Goal: Information Seeking & Learning: Learn about a topic

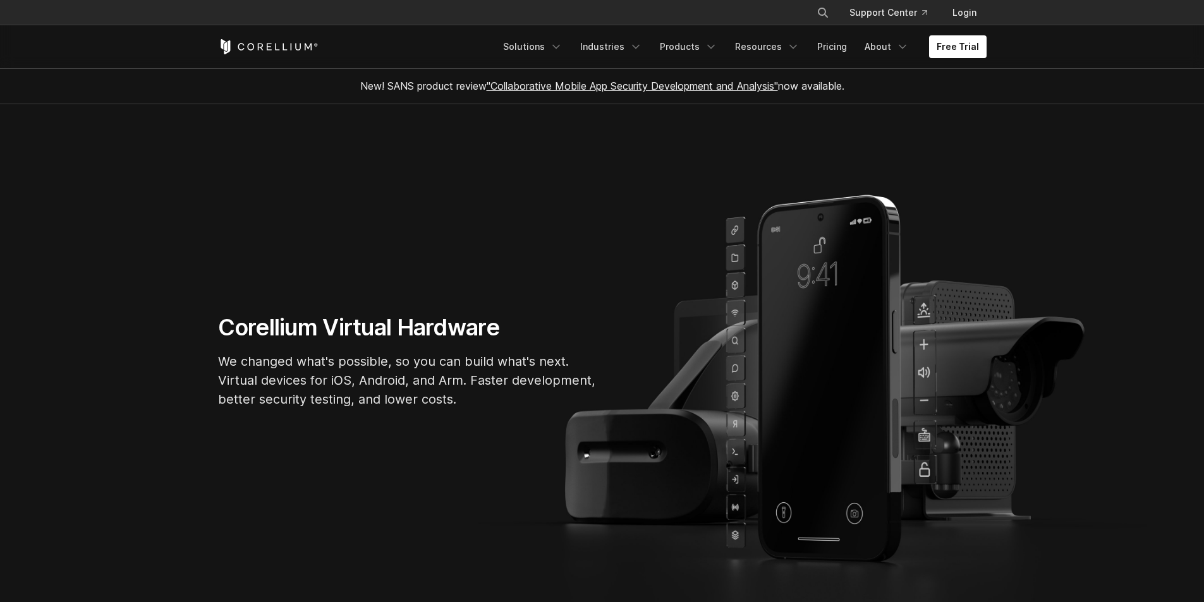
click at [691, 34] on div "Free Trial Solutions IoT" at bounding box center [602, 46] width 769 height 43
click at [693, 40] on link "Products" at bounding box center [688, 46] width 73 height 23
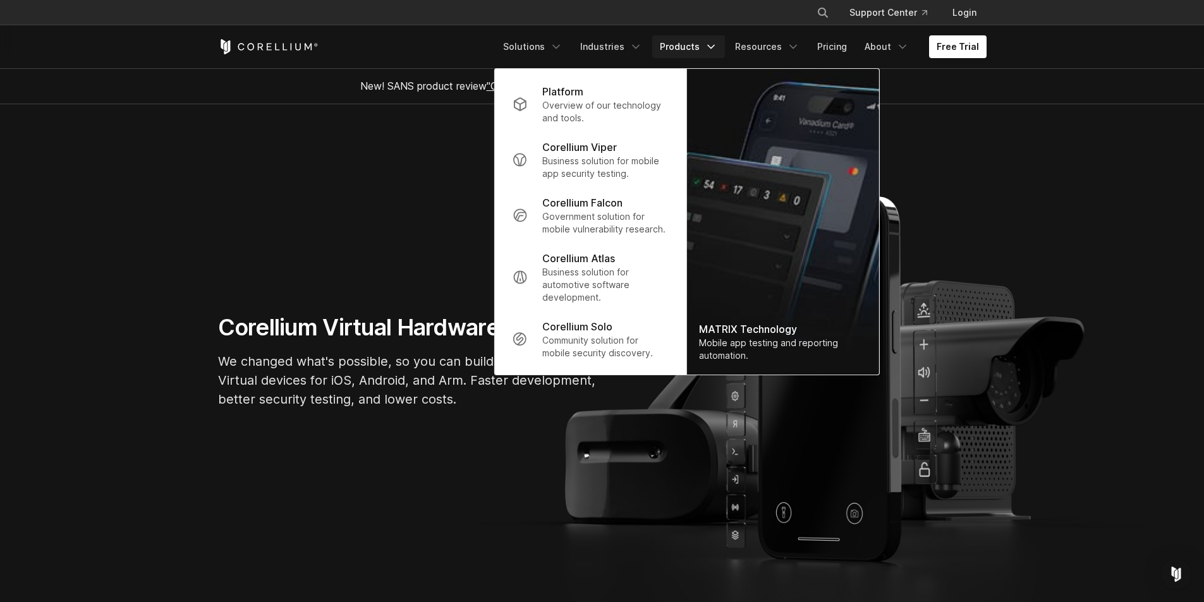
click at [322, 195] on section "Corellium Virtual Hardware We changed what's possible, so you can build what's …" at bounding box center [602, 366] width 1204 height 524
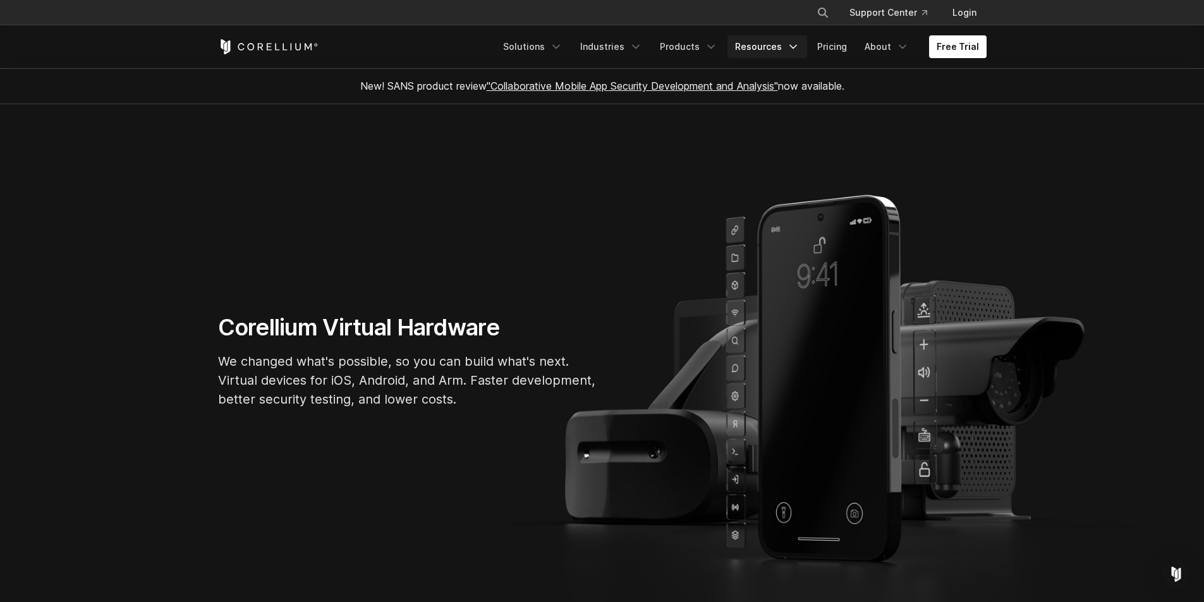
click at [772, 43] on link "Resources" at bounding box center [767, 46] width 80 height 23
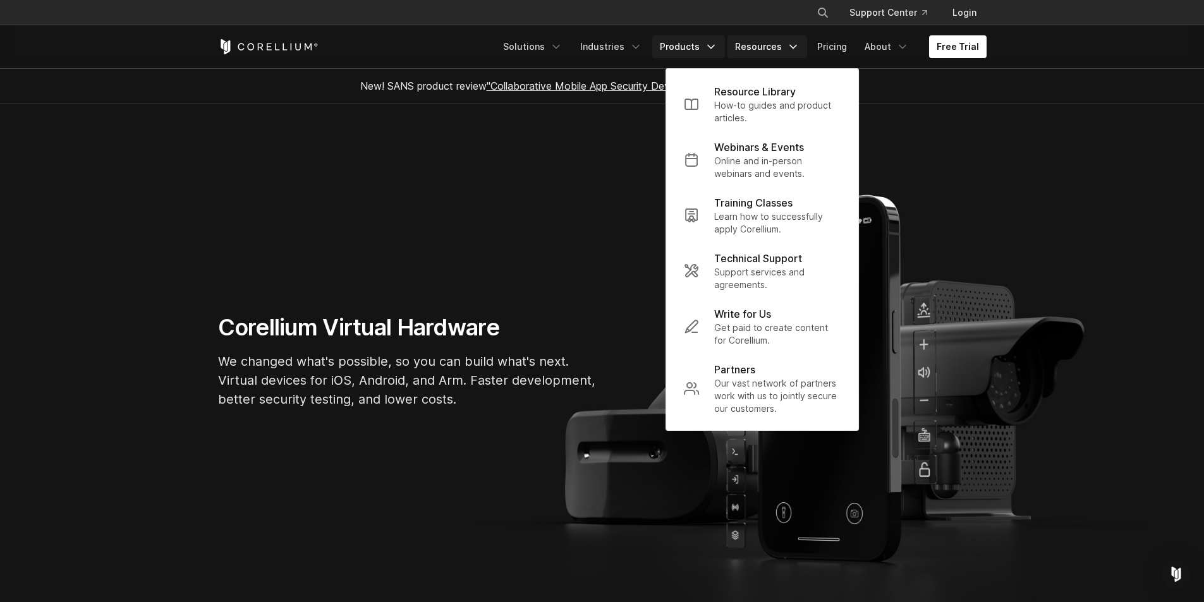
click at [703, 47] on link "Products" at bounding box center [688, 46] width 73 height 23
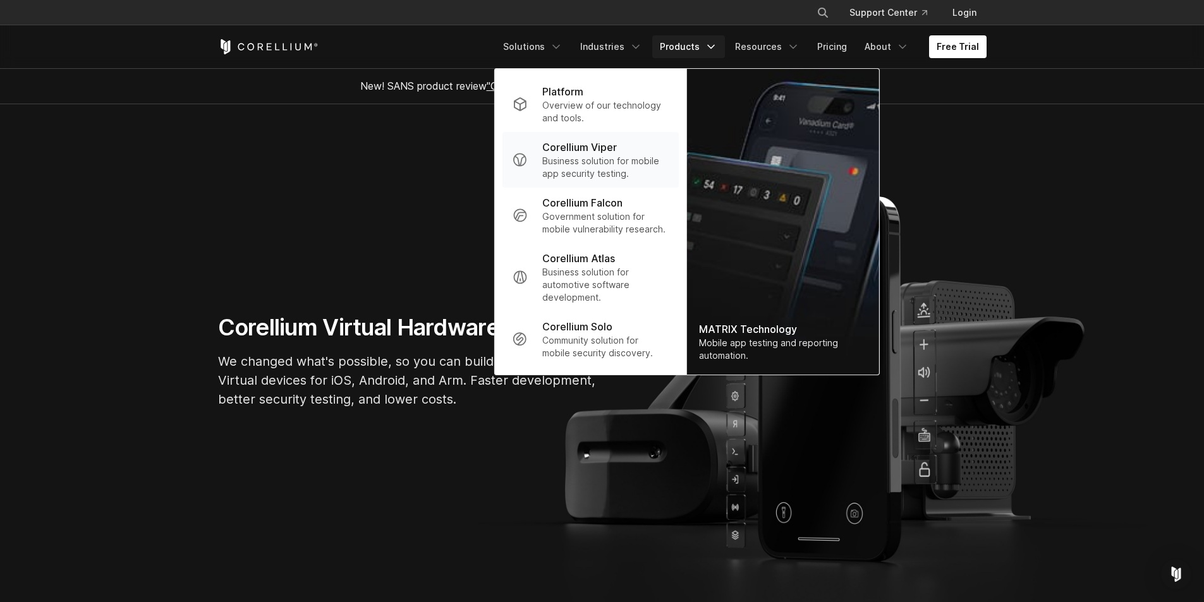
click at [577, 159] on p "Business solution for mobile app security testing." at bounding box center [605, 167] width 126 height 25
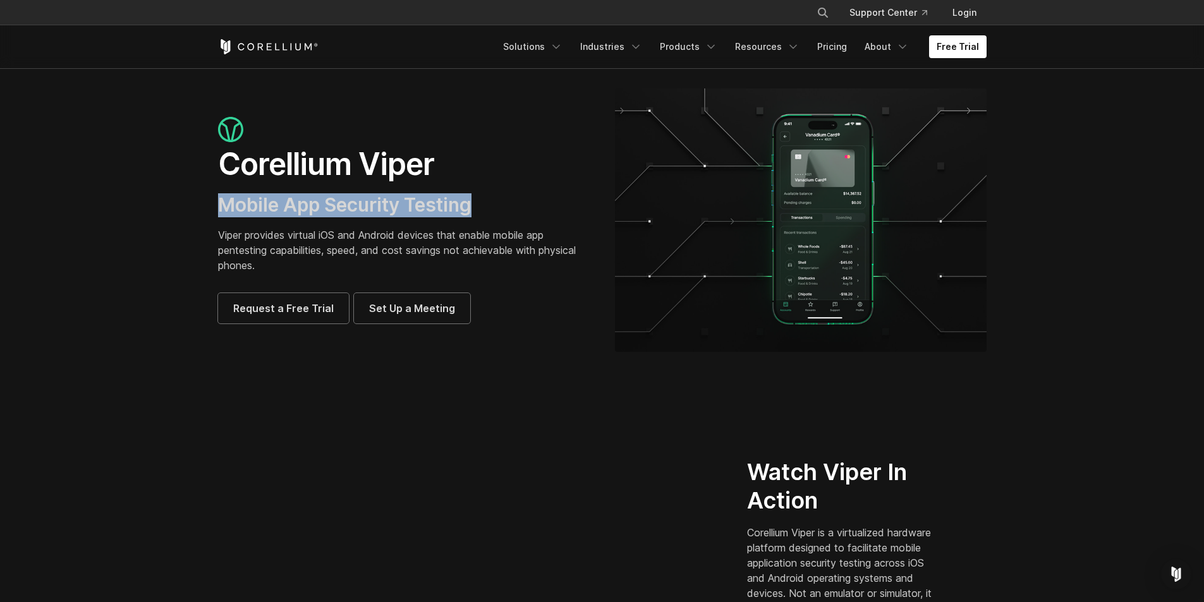
drag, startPoint x: 473, startPoint y: 207, endPoint x: 197, endPoint y: 214, distance: 276.3
click at [197, 214] on section "Corellium Viper Mobile App Security Testing Viper provides virtual iOS and Andr…" at bounding box center [602, 225] width 1204 height 314
copy span "Mobile App Security Testing"
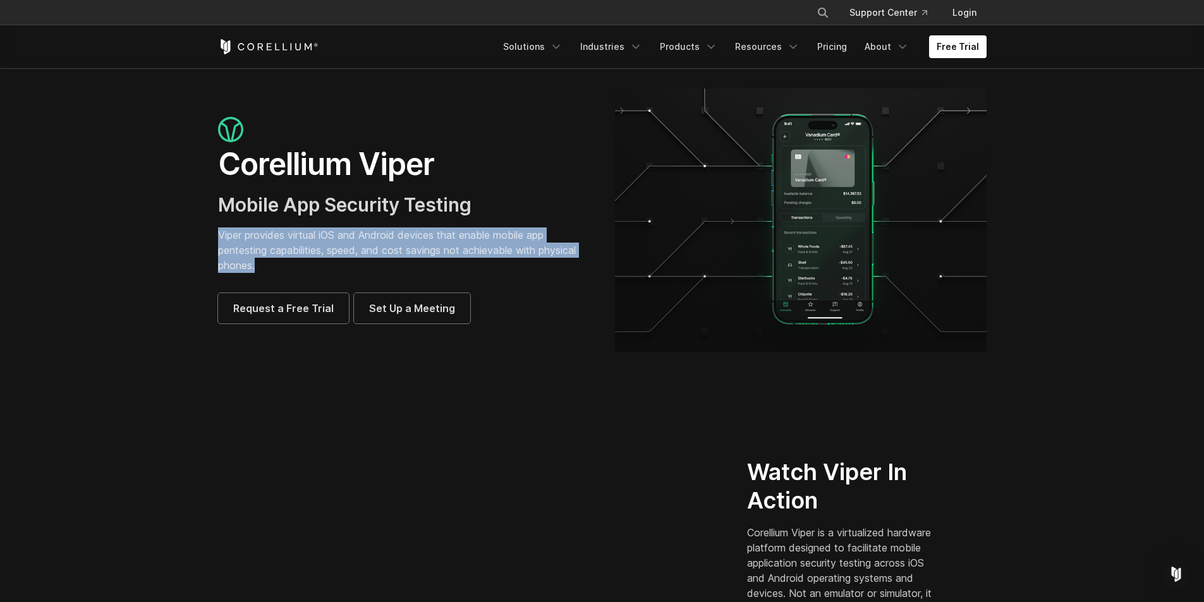
drag, startPoint x: 284, startPoint y: 267, endPoint x: 194, endPoint y: 233, distance: 96.0
click at [194, 233] on section "Corellium Viper Mobile App Security Testing Viper provides virtual iOS and Andr…" at bounding box center [602, 225] width 1204 height 314
copy p "Viper provides virtual iOS and Android devices that enable mobile app pentestin…"
click at [152, 270] on section "Corellium Viper Mobile App Security Testing Viper provides virtual iOS and Andr…" at bounding box center [602, 225] width 1204 height 314
drag, startPoint x: 325, startPoint y: 264, endPoint x: 180, endPoint y: 232, distance: 148.3
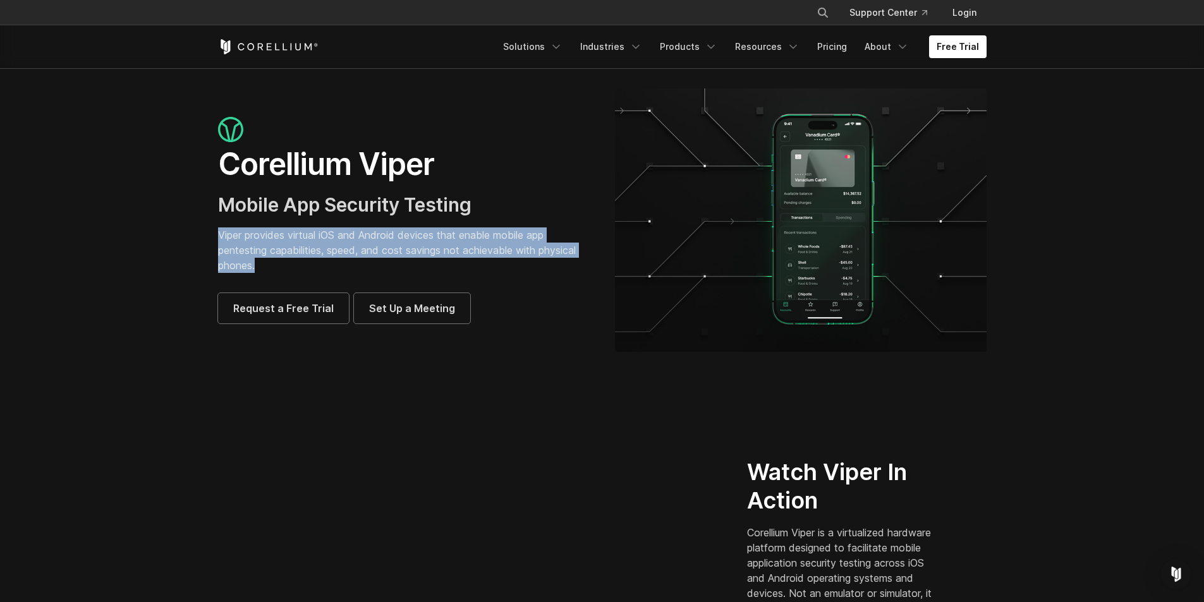
click at [180, 232] on section "Corellium Viper Mobile App Security Testing Viper provides virtual iOS and Andr…" at bounding box center [602, 225] width 1204 height 314
copy p "Viper provides virtual iOS and Android devices that enable mobile app pentestin…"
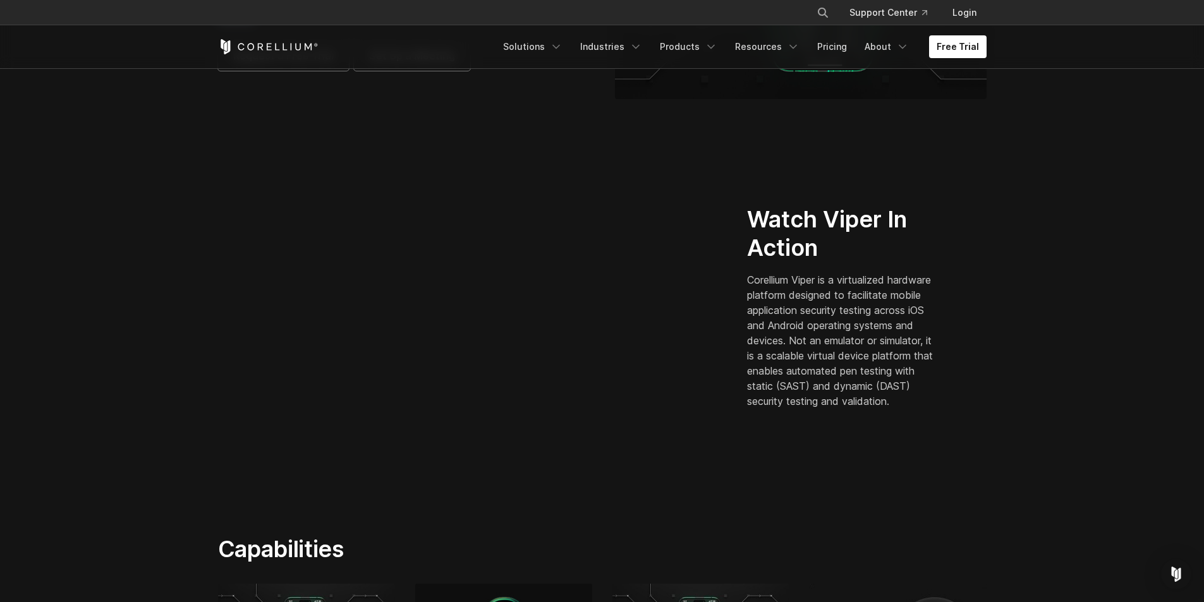
scroll to position [316, 0]
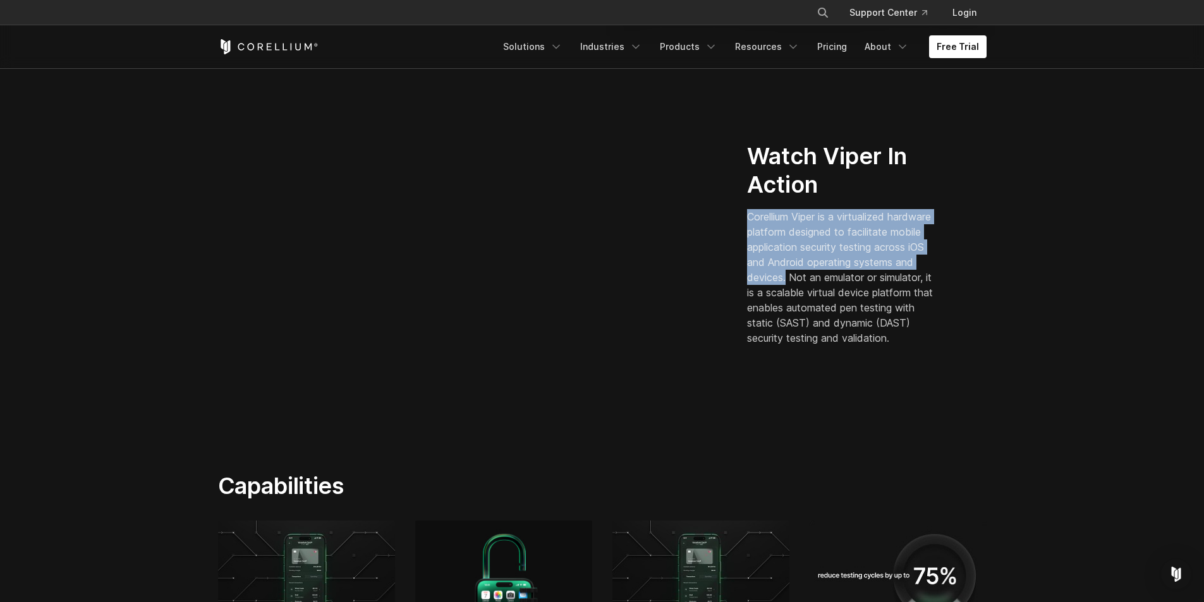
drag, startPoint x: 743, startPoint y: 209, endPoint x: 849, endPoint y: 270, distance: 122.6
click at [849, 270] on div "Watch Viper In Action Corellium Viper is a virtualized hardware platform design…" at bounding box center [866, 249] width 265 height 214
copy p "Corellium Viper is a virtualized hardware platform designed to facilitate mobil…"
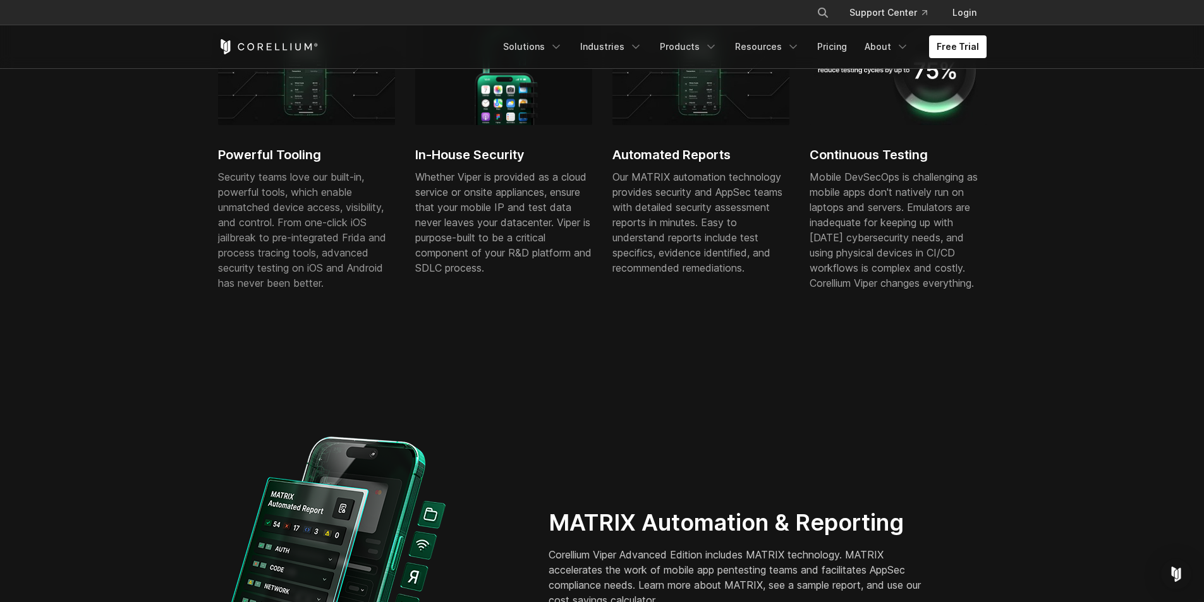
scroll to position [379, 0]
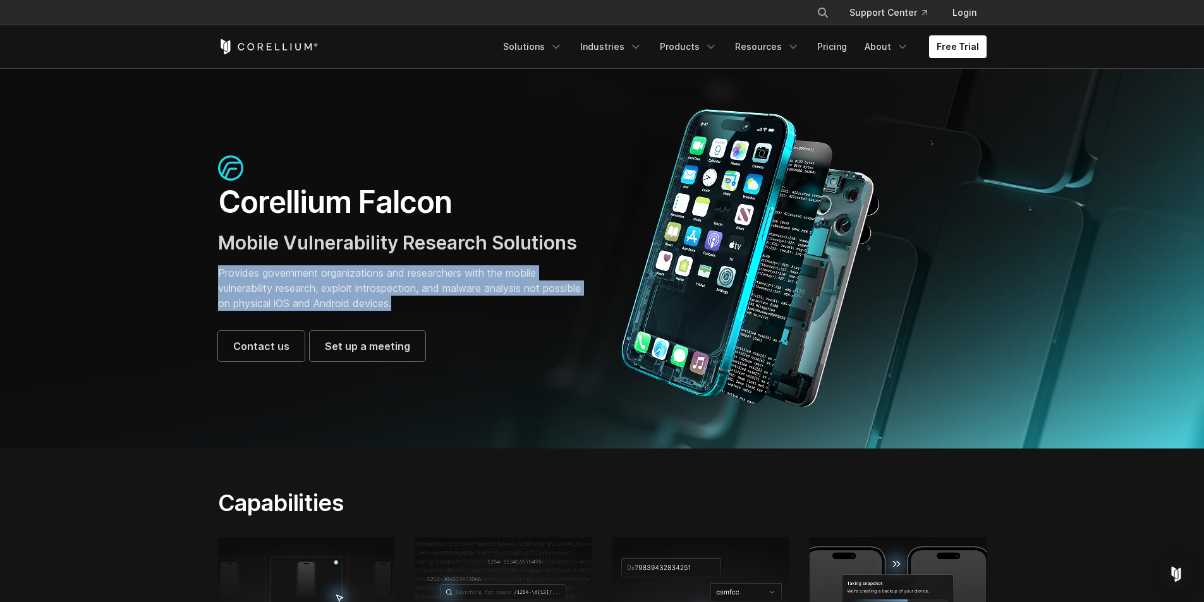
drag, startPoint x: 444, startPoint y: 301, endPoint x: 209, endPoint y: 276, distance: 235.8
click at [209, 276] on div "Corellium Falcon Mobile Vulnerability Research Solutions Provides government or…" at bounding box center [403, 258] width 397 height 206
copy p "Provides government organizations and researchers with the mobile vulnerability…"
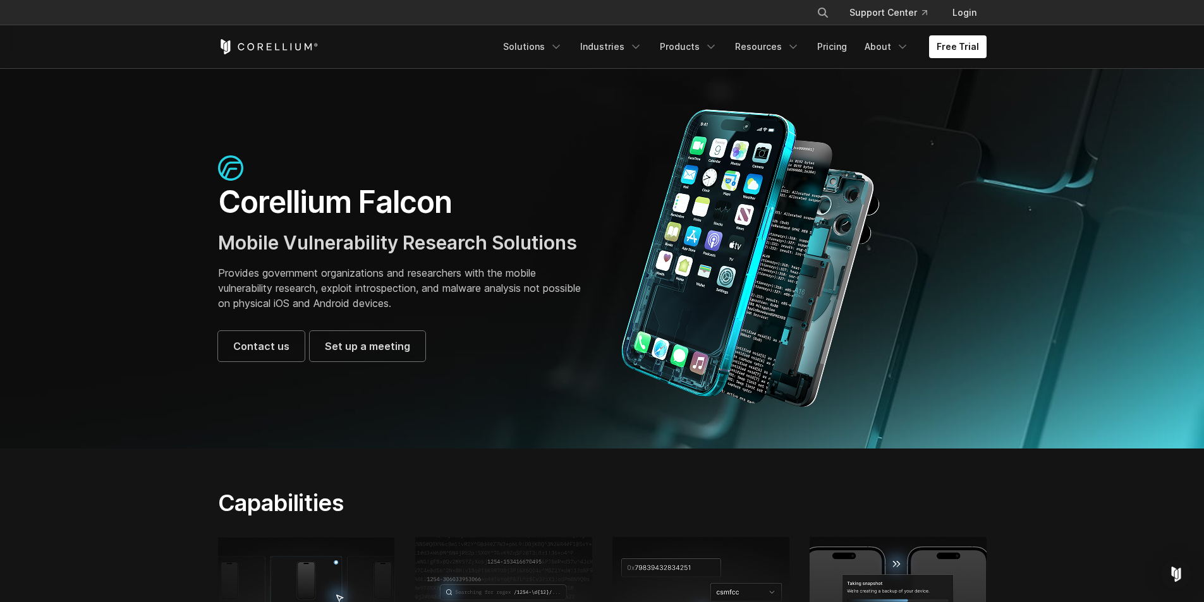
click at [162, 320] on section "Corellium Falcon Mobile Vulnerability Research Solutions Provides government or…" at bounding box center [602, 258] width 1204 height 380
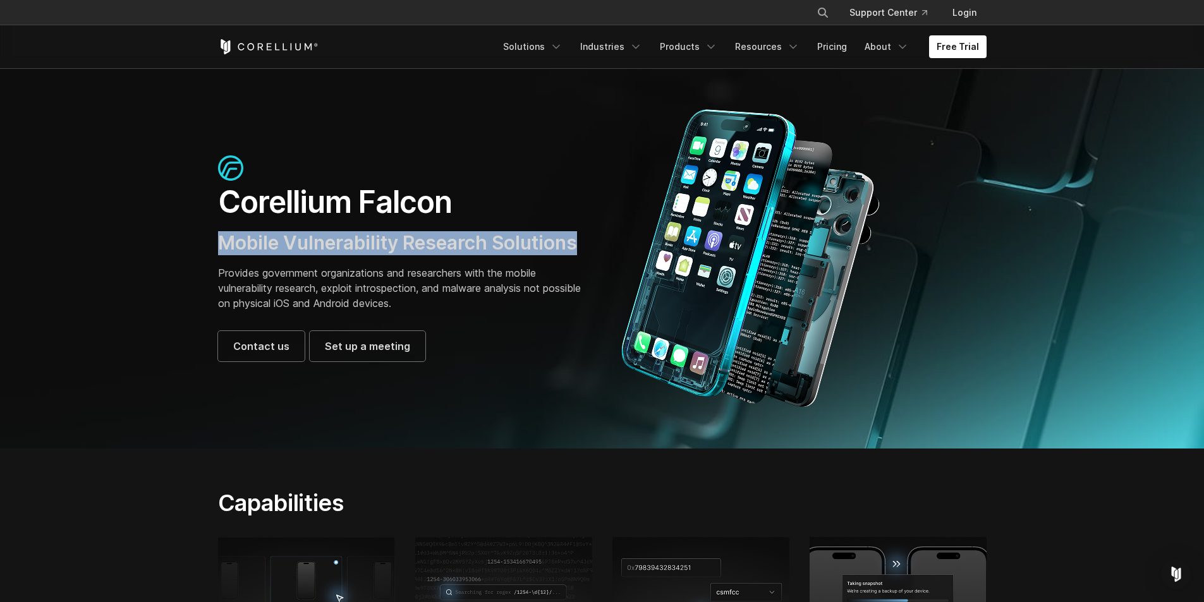
drag, startPoint x: 560, startPoint y: 246, endPoint x: 195, endPoint y: 250, distance: 365.3
click at [195, 250] on section "Corellium Falcon Mobile Vulnerability Research Solutions Provides government or…" at bounding box center [602, 258] width 1204 height 380
copy span "Mobile Vulnerability Research Solutions"
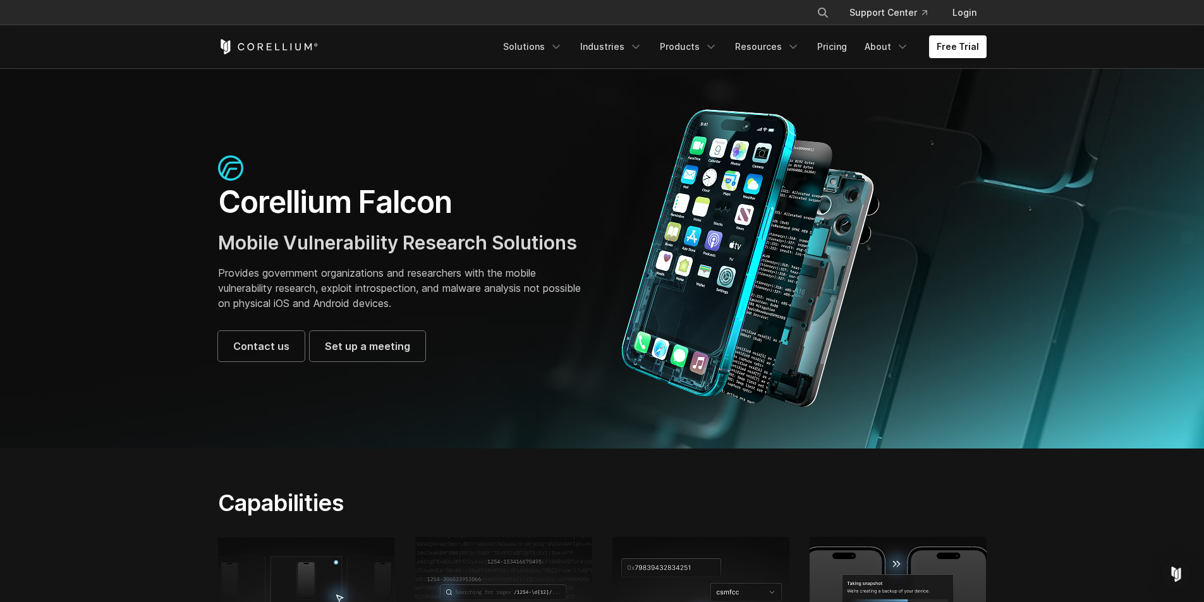
click at [118, 312] on section "Corellium Falcon Mobile Vulnerability Research Solutions Provides government or…" at bounding box center [602, 258] width 1204 height 380
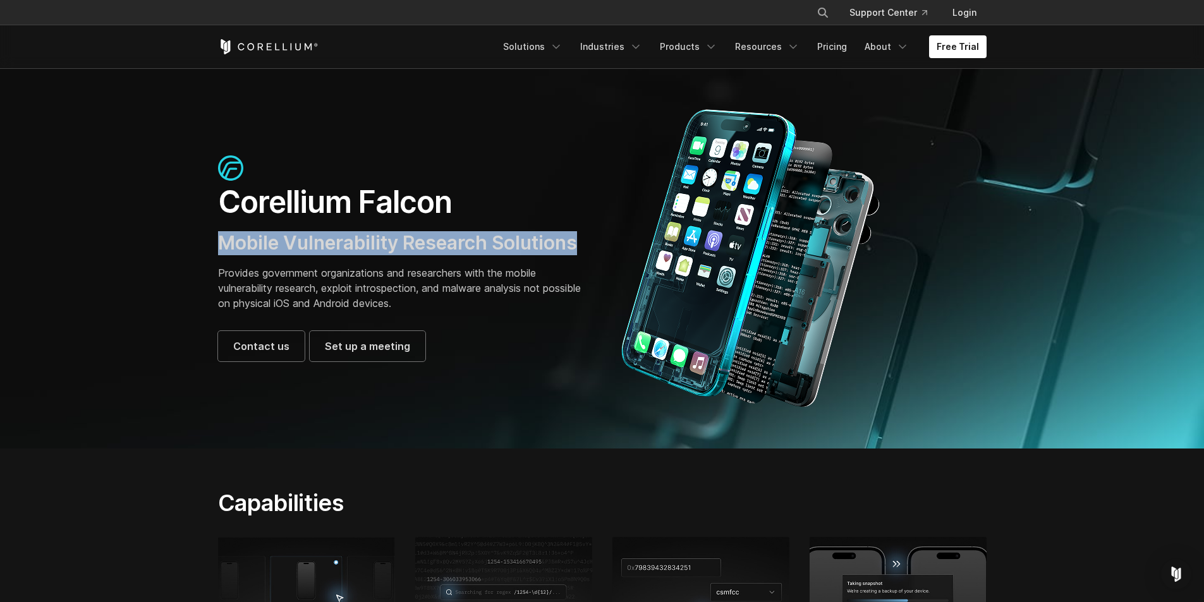
drag, startPoint x: 583, startPoint y: 243, endPoint x: 210, endPoint y: 248, distance: 372.3
click at [210, 248] on div "Corellium Falcon Mobile Vulnerability Research Solutions Provides government or…" at bounding box center [403, 258] width 397 height 206
copy span "Mobile Vulnerability Research Solutions"
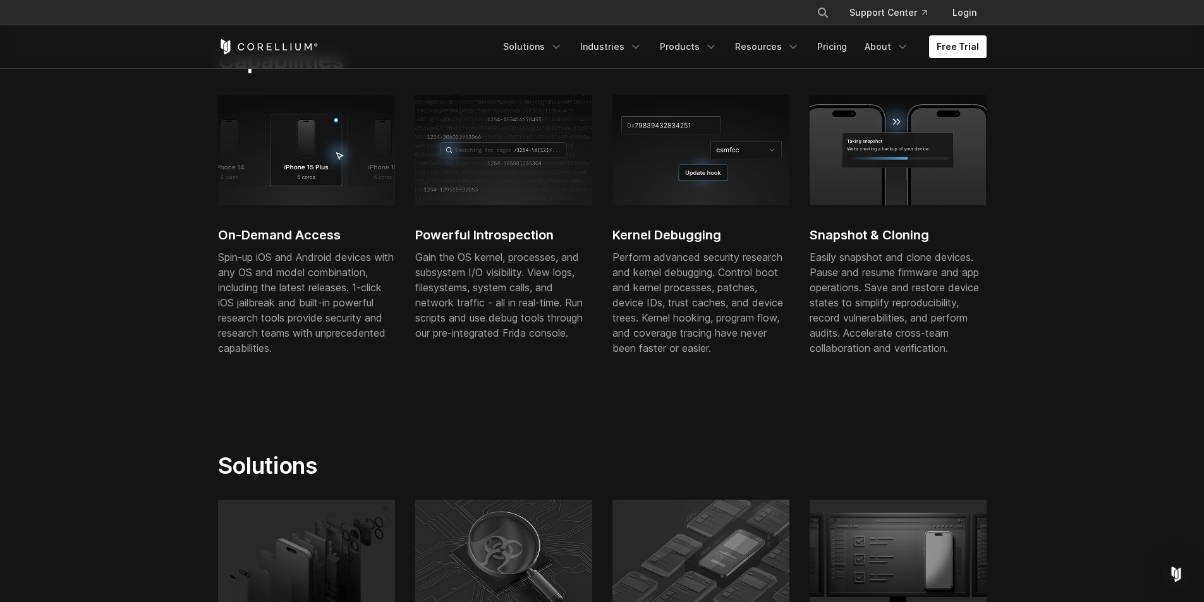
click at [76, 336] on section "Capabilities On-Demand Access Spin-up iOS and Android devices with any OS and m…" at bounding box center [602, 208] width 1204 height 405
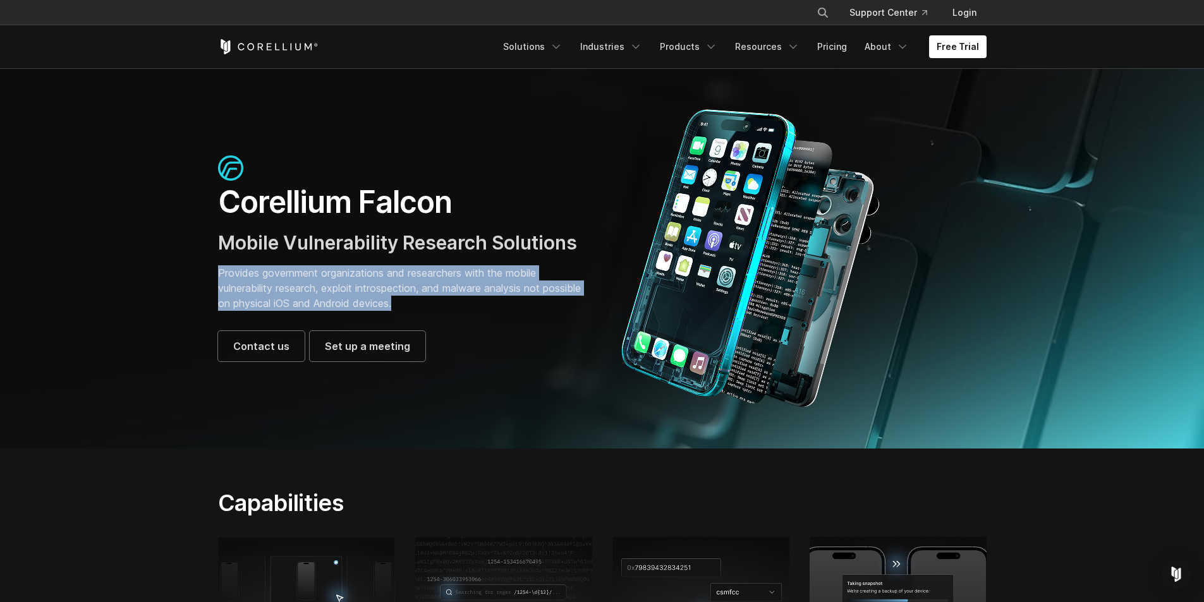
drag, startPoint x: 440, startPoint y: 307, endPoint x: 193, endPoint y: 270, distance: 249.1
click at [193, 270] on section "Corellium Falcon Mobile Vulnerability Research Solutions Provides government or…" at bounding box center [602, 258] width 1204 height 380
copy p "Provides government organizations and researchers with the mobile vulnerability…"
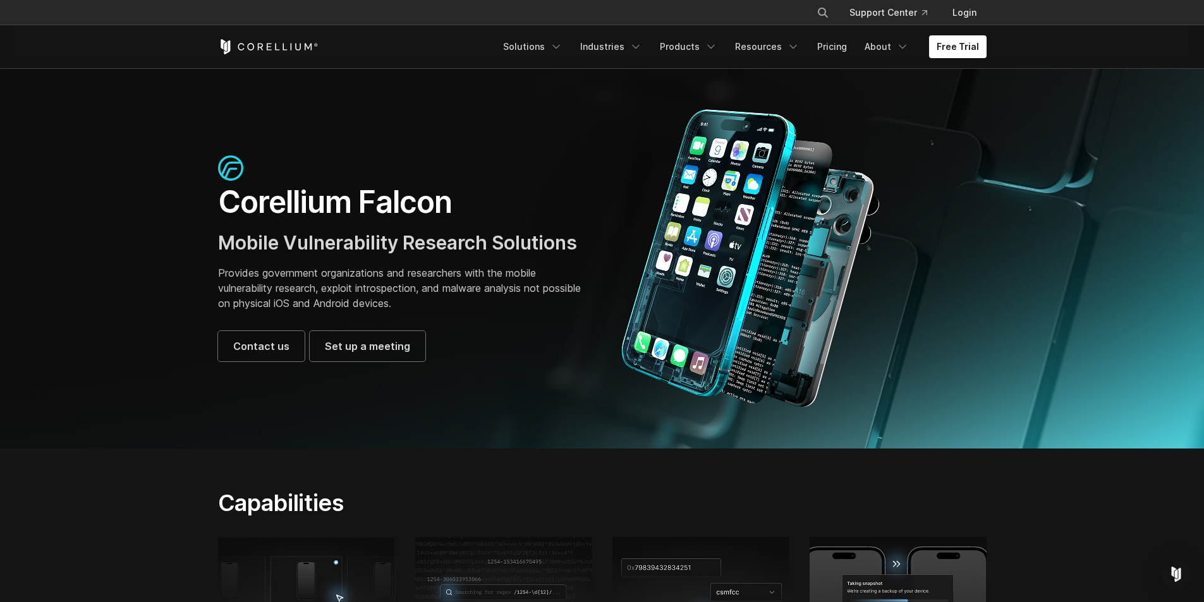
click at [144, 332] on section "Corellium Falcon Mobile Vulnerability Research Solutions Provides government or…" at bounding box center [602, 258] width 1204 height 380
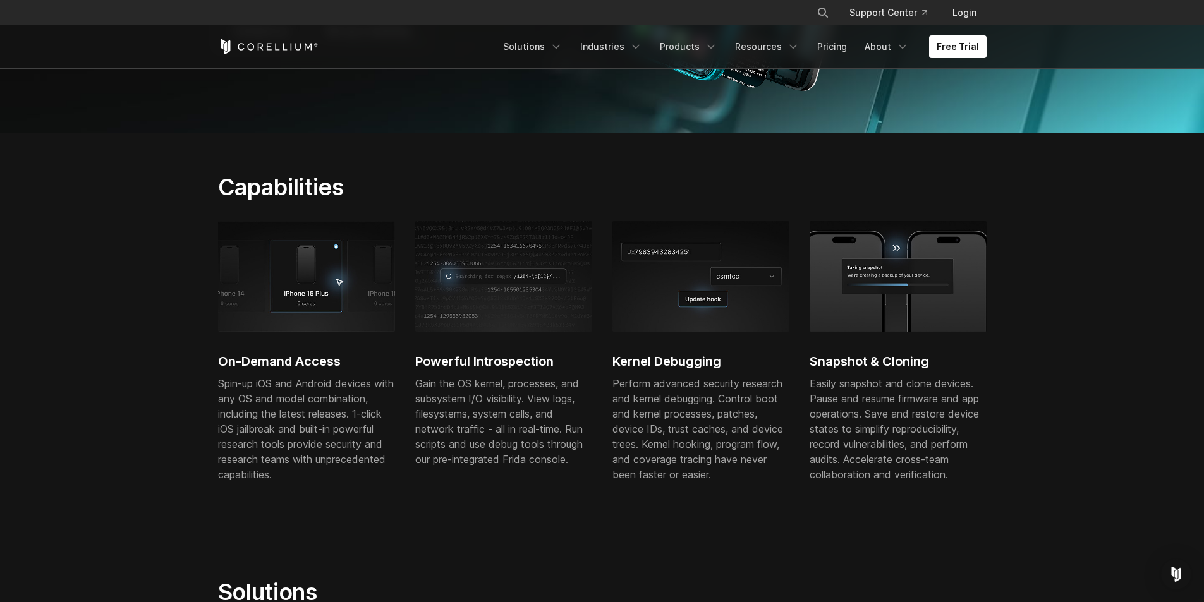
scroll to position [442, 0]
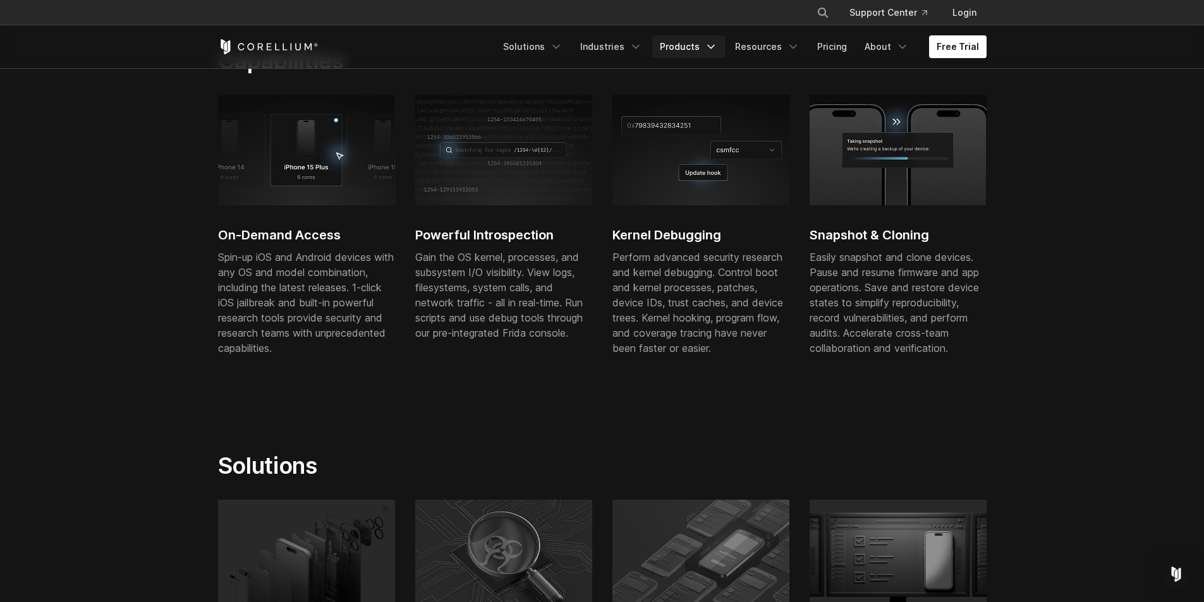
click at [701, 48] on link "Products" at bounding box center [688, 46] width 73 height 23
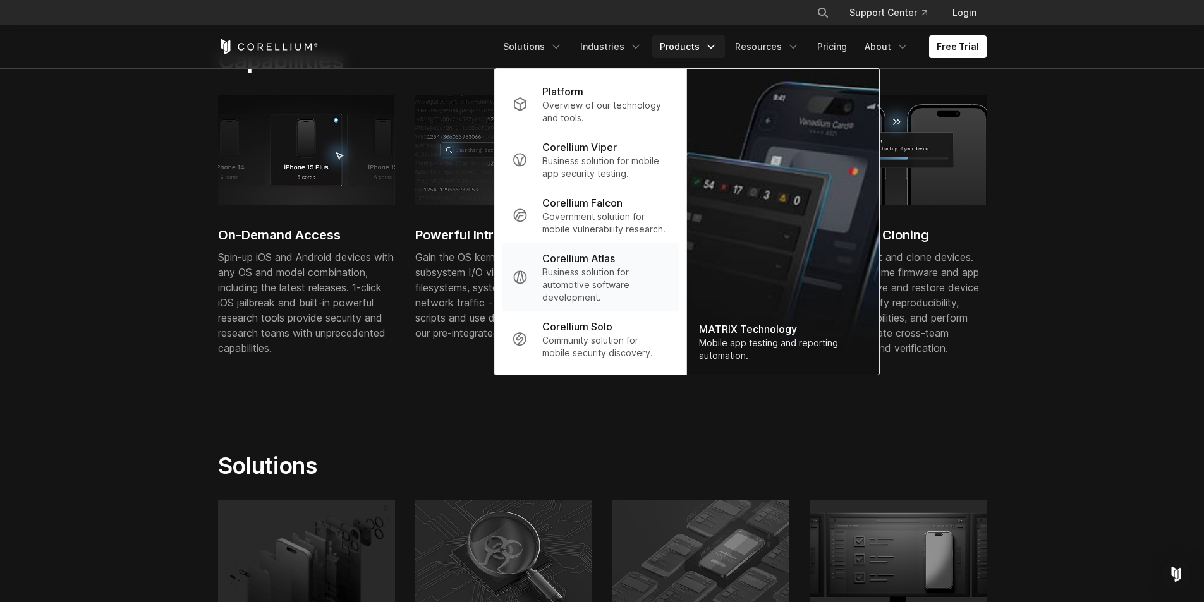
click at [585, 283] on p "Business solution for automotive software development." at bounding box center [605, 285] width 126 height 38
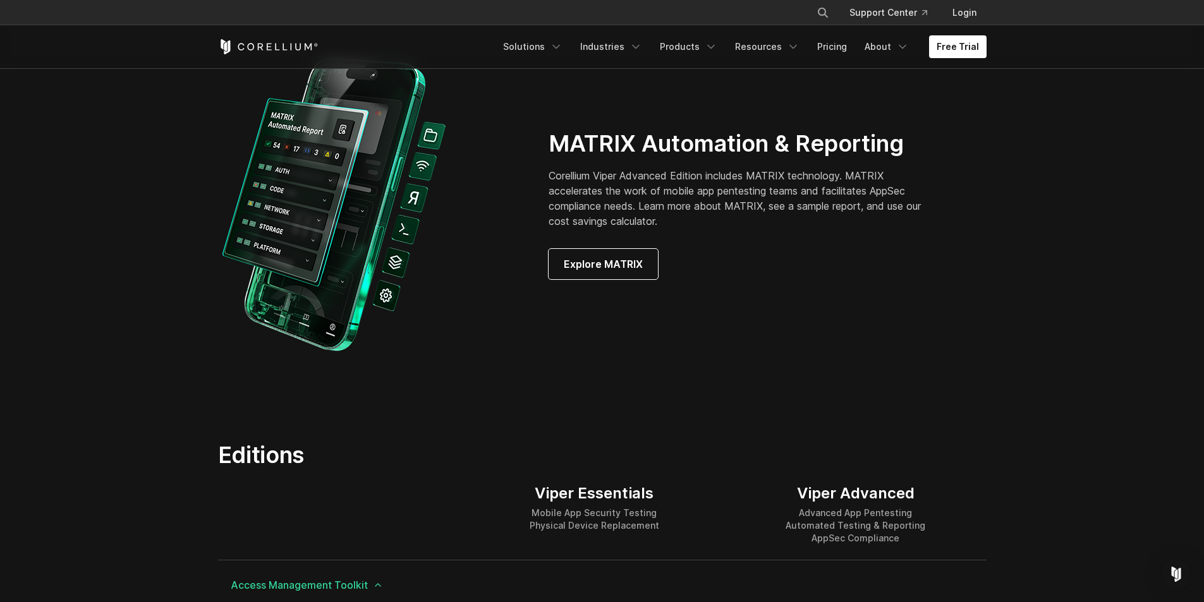
scroll to position [1011, 0]
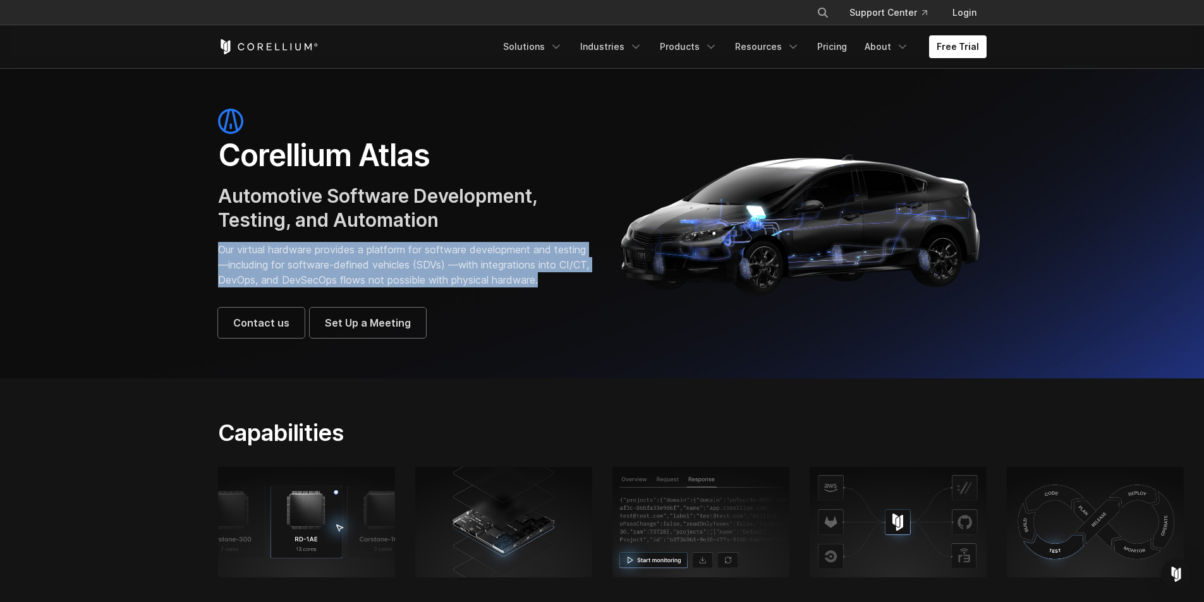
drag, startPoint x: 297, startPoint y: 293, endPoint x: 182, endPoint y: 252, distance: 122.1
click at [182, 252] on section "Corellium Atlas Automotive Software Development, Testing, and Automation Our vi…" at bounding box center [602, 223] width 1204 height 310
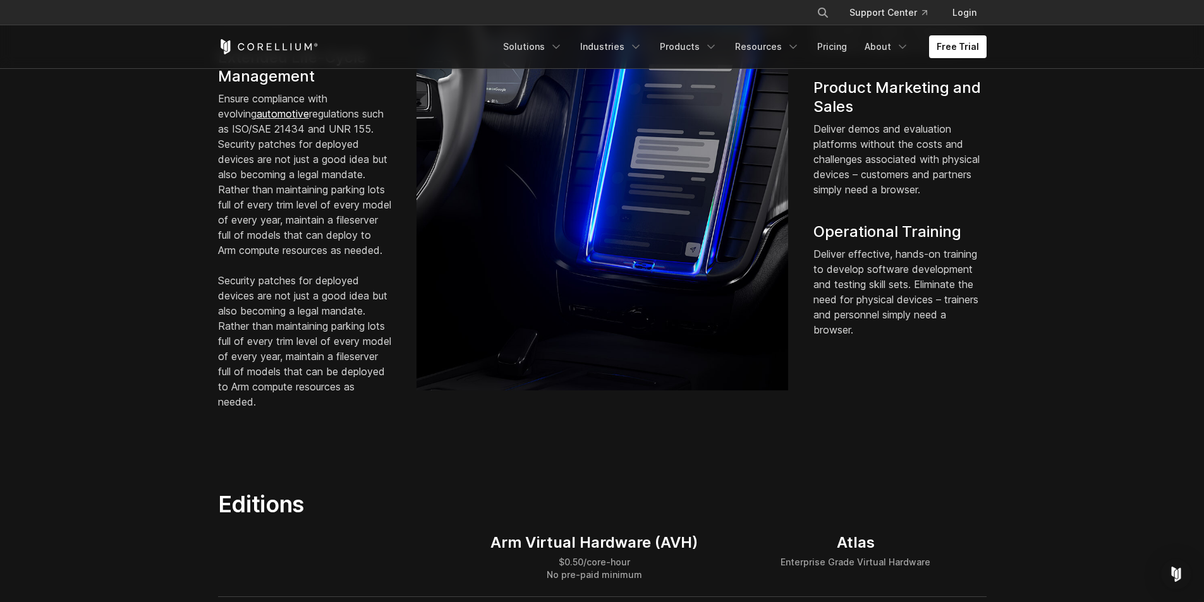
scroll to position [1074, 0]
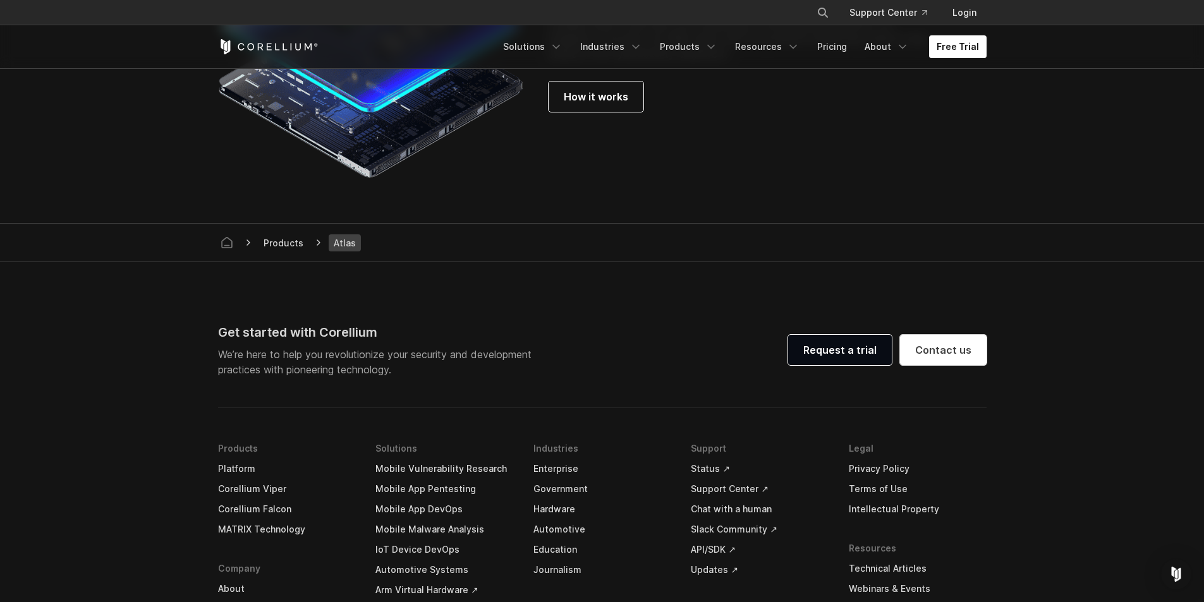
drag, startPoint x: 158, startPoint y: 420, endPoint x: 167, endPoint y: 260, distance: 160.2
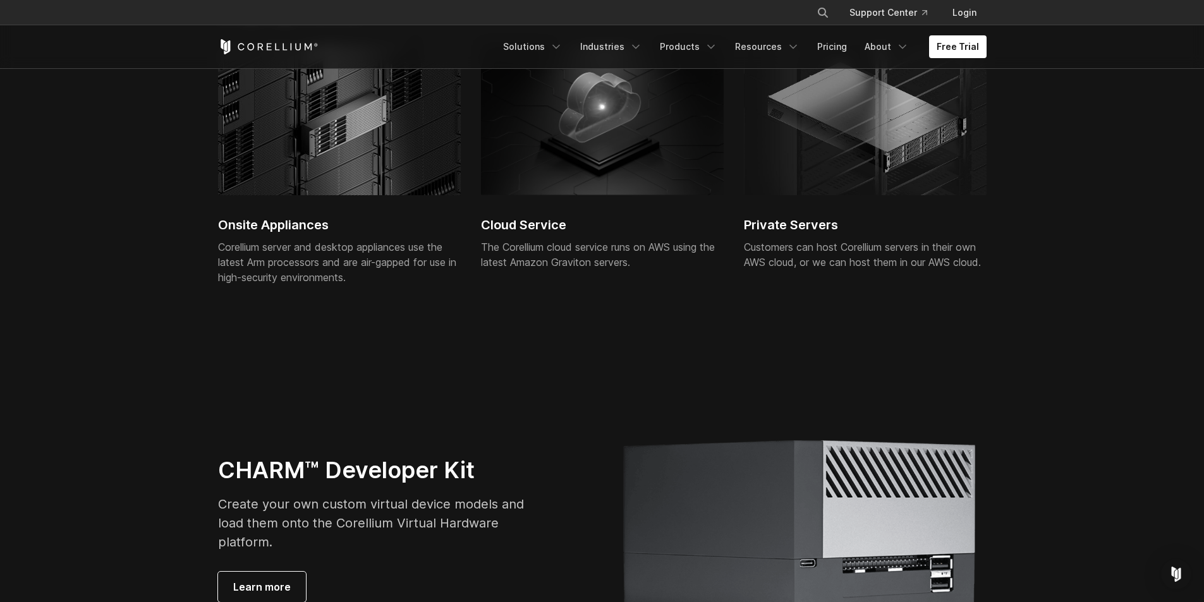
scroll to position [0, 0]
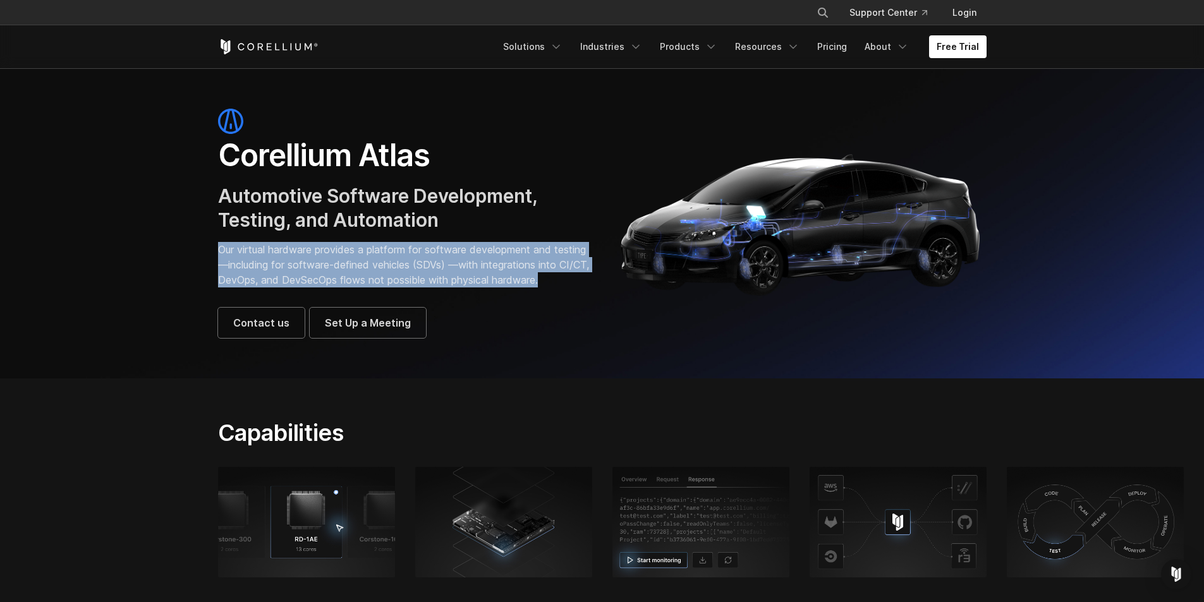
drag, startPoint x: 291, startPoint y: 292, endPoint x: 178, endPoint y: 248, distance: 121.5
click at [178, 248] on section "Corellium Atlas Automotive Software Development, Testing, and Automation Our vi…" at bounding box center [602, 223] width 1204 height 310
copy p "Our virtual hardware provides a platform for software development and testing—i…"
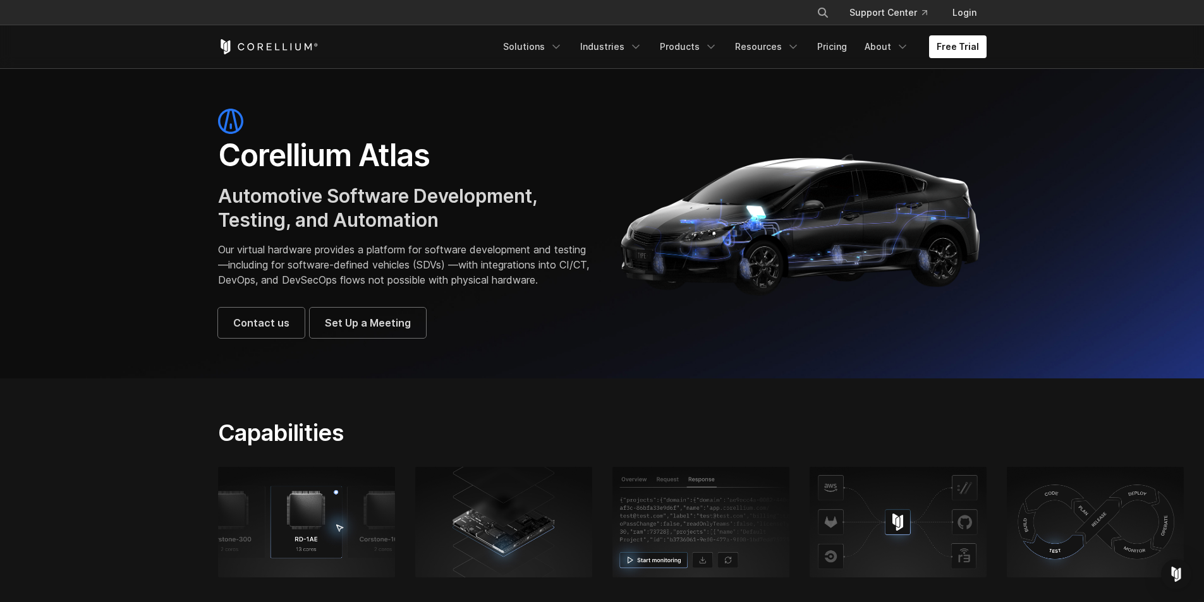
click at [149, 320] on section "Corellium Atlas Automotive Software Development, Testing, and Automation Our vi…" at bounding box center [602, 223] width 1204 height 310
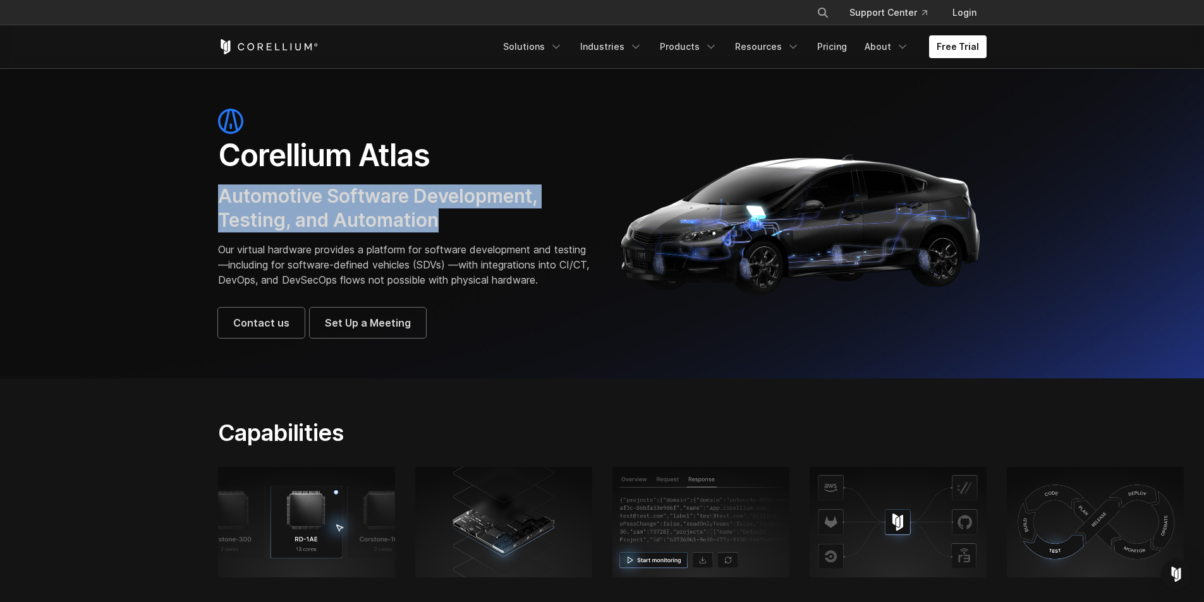
drag, startPoint x: 445, startPoint y: 221, endPoint x: 192, endPoint y: 202, distance: 253.5
click at [192, 202] on section "Corellium Atlas Automotive Software Development, Testing, and Automation Our vi…" at bounding box center [602, 223] width 1204 height 310
copy span "Automotive Software Development, Testing, and Automation"
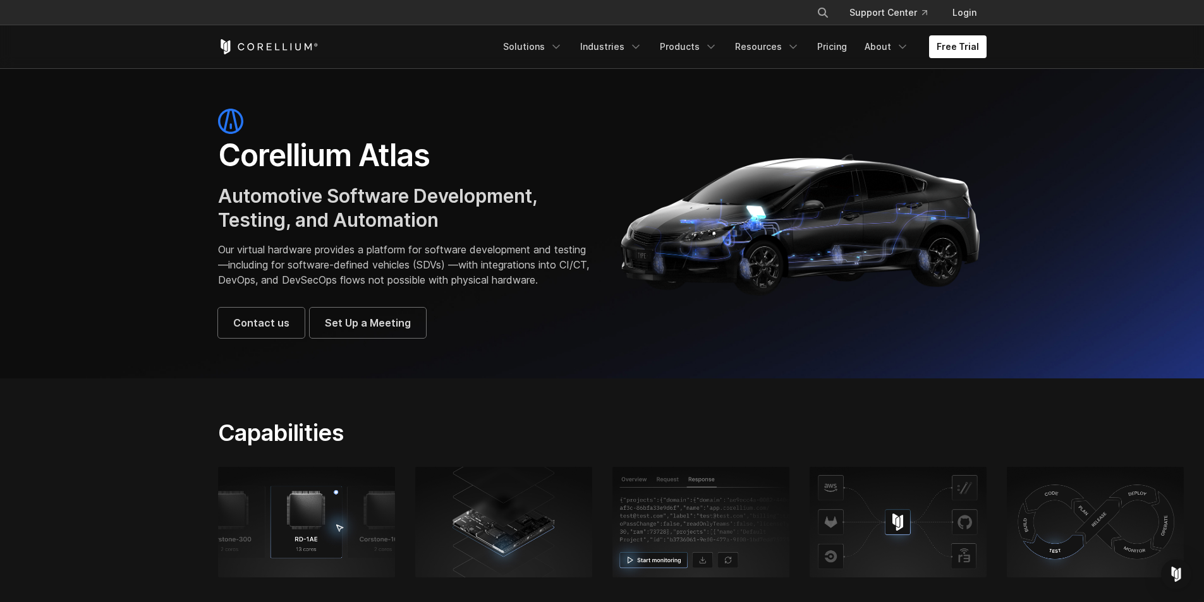
click at [126, 248] on section "Corellium Atlas Automotive Software Development, Testing, and Automation Our vi…" at bounding box center [602, 223] width 1204 height 310
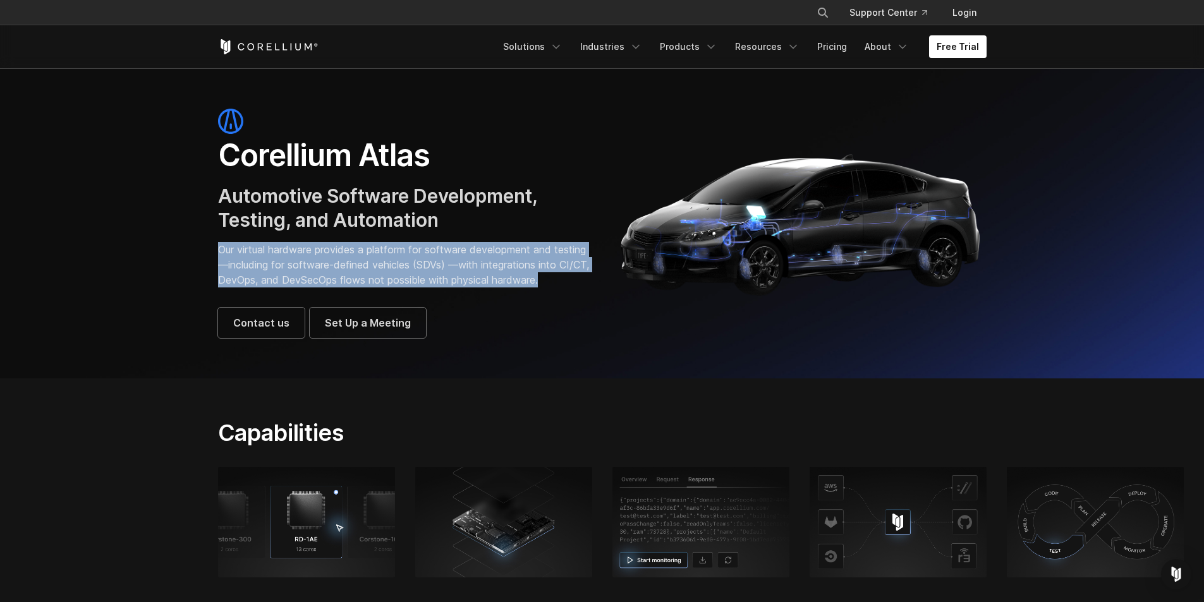
drag, startPoint x: 278, startPoint y: 300, endPoint x: 205, endPoint y: 250, distance: 88.7
click at [205, 250] on div "Corellium Atlas Automotive Software Development, Testing, and Automation Our vi…" at bounding box center [403, 223] width 397 height 229
copy p "Our virtual hardware provides a platform for software development and testing—i…"
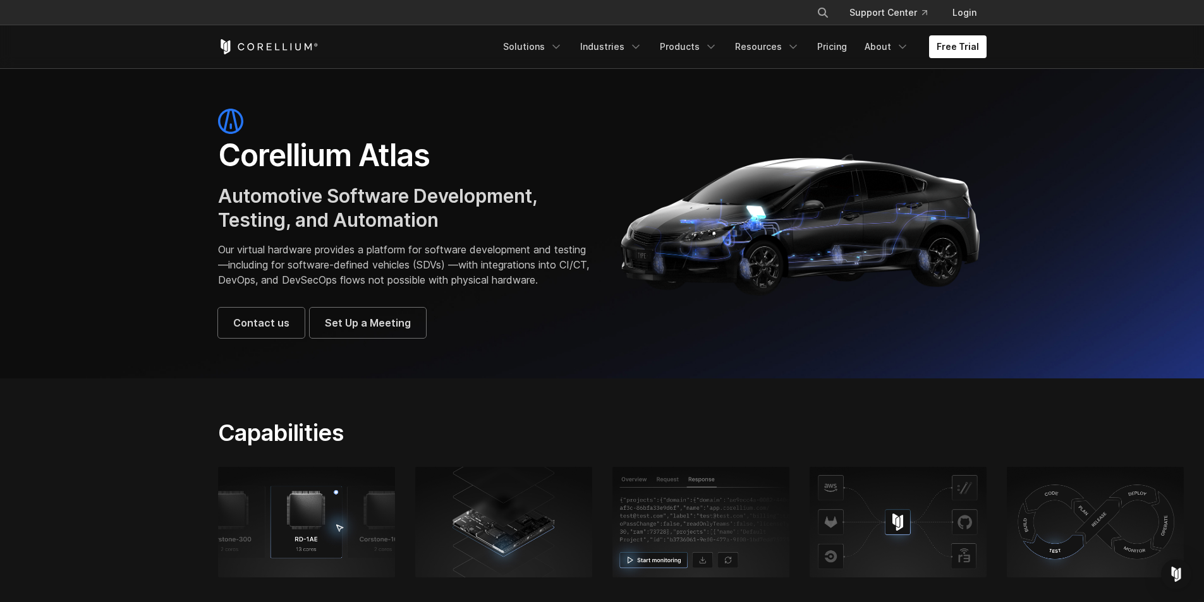
drag, startPoint x: 322, startPoint y: 216, endPoint x: 327, endPoint y: 238, distance: 23.2
click at [322, 214] on span "Automotive Software Development, Testing, and Automation" at bounding box center [377, 208] width 319 height 47
